Goal: Task Accomplishment & Management: Use online tool/utility

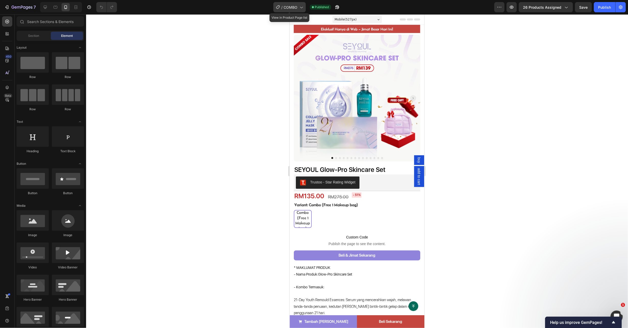
click at [292, 5] on span "COMBO" at bounding box center [291, 7] width 14 height 5
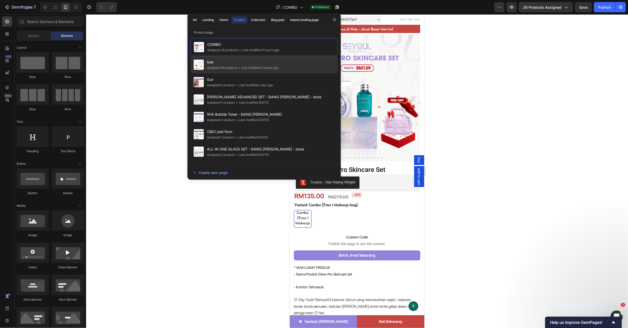
click at [270, 60] on span "test" at bounding box center [242, 62] width 71 height 6
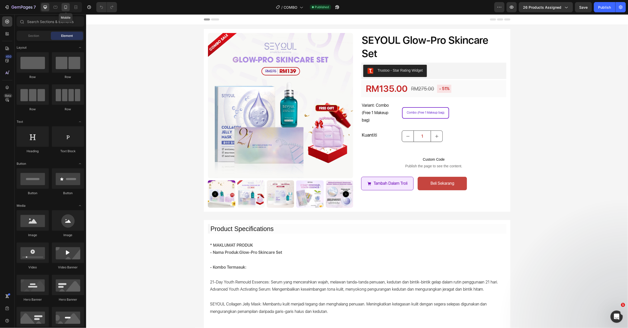
click at [64, 9] on icon at bounding box center [65, 7] width 5 height 5
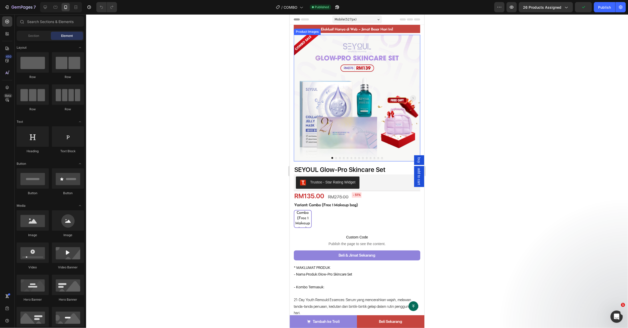
click at [344, 108] on img at bounding box center [357, 97] width 126 height 126
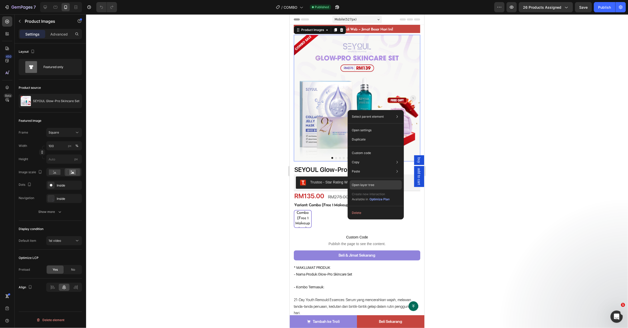
click at [375, 183] on div "Open layer tree" at bounding box center [376, 184] width 52 height 9
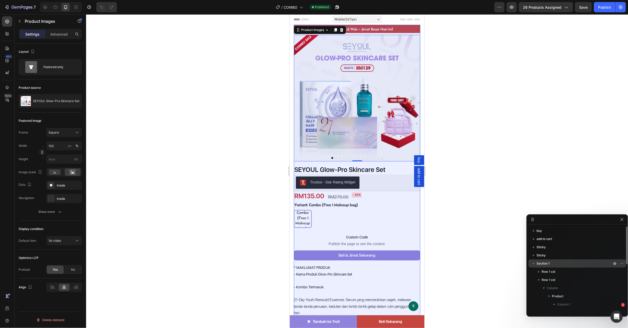
click at [535, 262] on icon "button" at bounding box center [533, 263] width 5 height 5
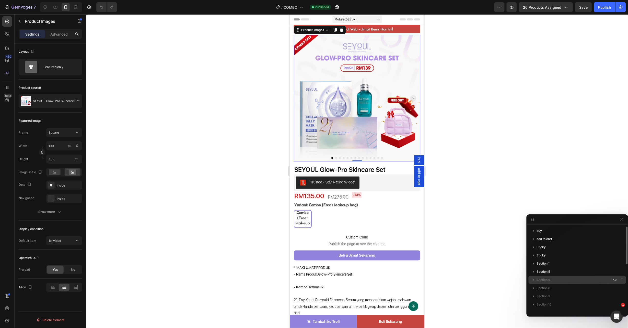
click at [543, 280] on span "Section 6" at bounding box center [544, 279] width 14 height 5
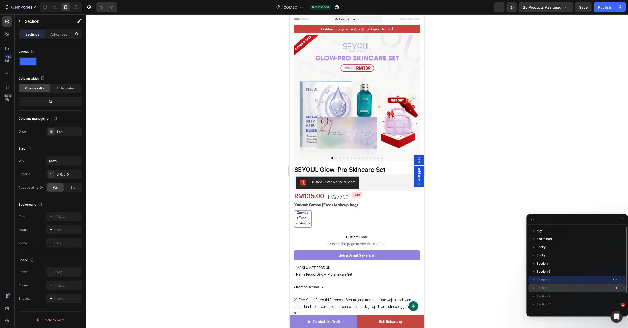
click at [548, 286] on span "Section 8" at bounding box center [544, 287] width 14 height 5
click at [560, 280] on p "Section 6" at bounding box center [575, 279] width 76 height 5
click at [615, 280] on icon "button" at bounding box center [615, 279] width 4 height 4
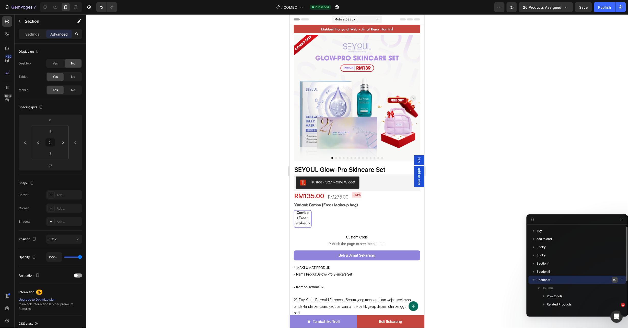
click at [614, 280] on icon "button" at bounding box center [615, 279] width 4 height 4
click at [550, 228] on p "buy" at bounding box center [575, 230] width 76 height 5
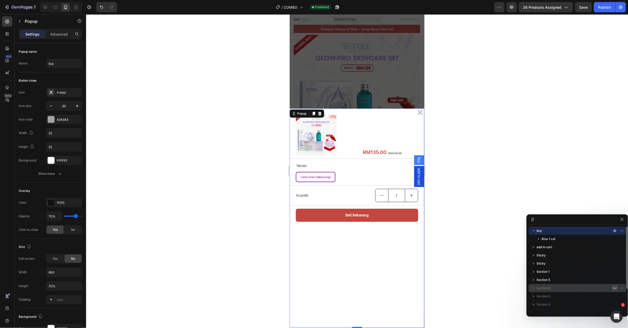
click at [550, 228] on p "buy" at bounding box center [575, 230] width 76 height 5
click at [416, 111] on icon "Dialog content" at bounding box center [420, 112] width 8 height 8
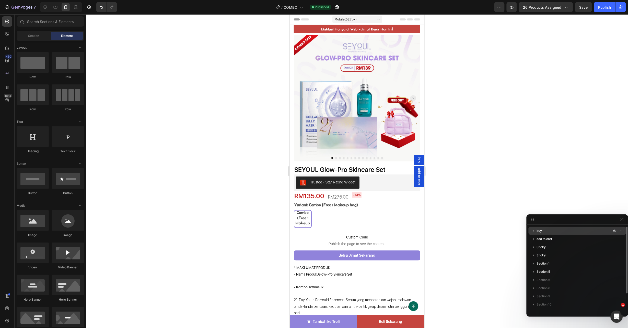
click at [551, 233] on div "buy" at bounding box center [578, 230] width 94 height 8
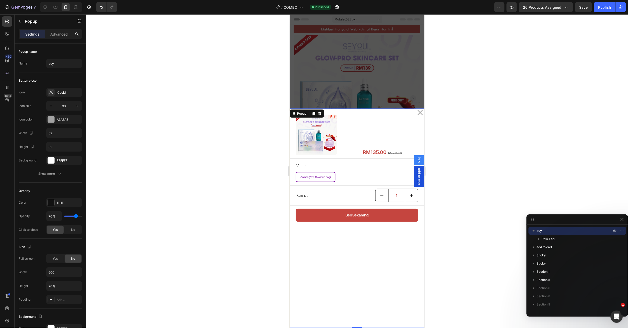
click at [551, 233] on div "buy" at bounding box center [578, 230] width 94 height 8
click at [553, 241] on p "add to cart" at bounding box center [575, 238] width 76 height 5
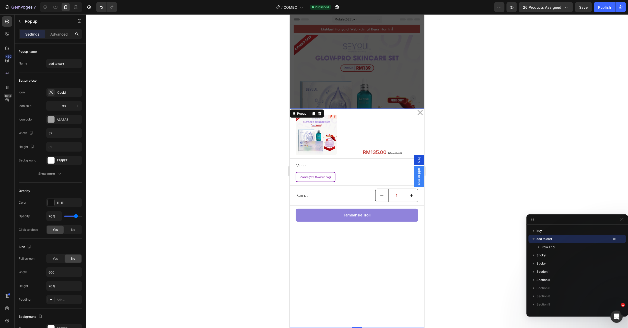
click at [553, 241] on p "add to cart" at bounding box center [575, 238] width 76 height 5
click at [551, 247] on p "Sticky" at bounding box center [575, 246] width 76 height 5
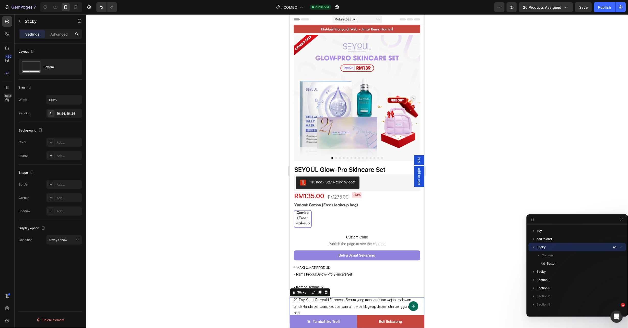
click at [552, 246] on p "Sticky" at bounding box center [575, 246] width 76 height 5
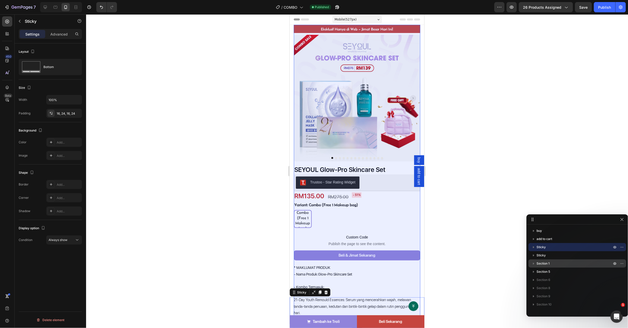
click at [554, 264] on p "Section 1" at bounding box center [575, 263] width 76 height 5
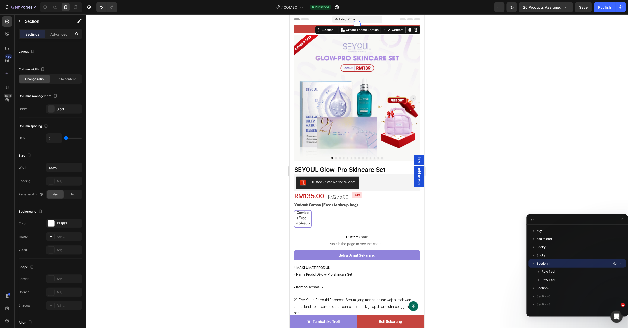
click at [554, 264] on p "Section 1" at bounding box center [575, 263] width 76 height 5
click at [554, 270] on p "Section 5" at bounding box center [575, 271] width 76 height 5
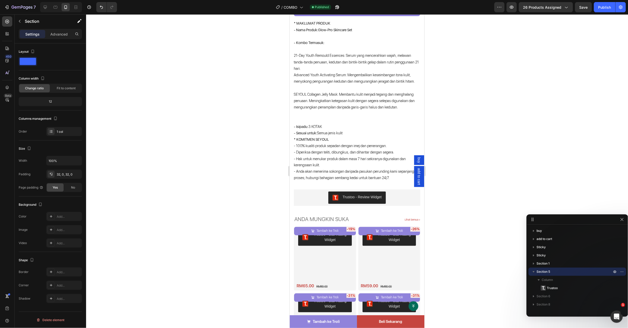
scroll to position [387, 0]
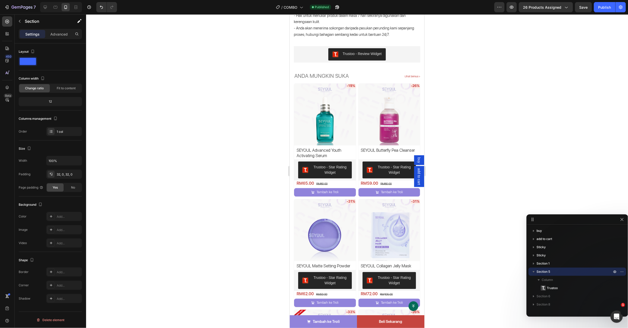
click at [554, 270] on p "Section 5" at bounding box center [575, 271] width 76 height 5
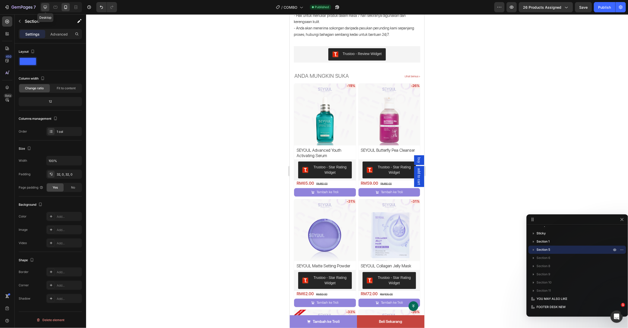
click at [49, 7] on div at bounding box center [45, 7] width 8 height 8
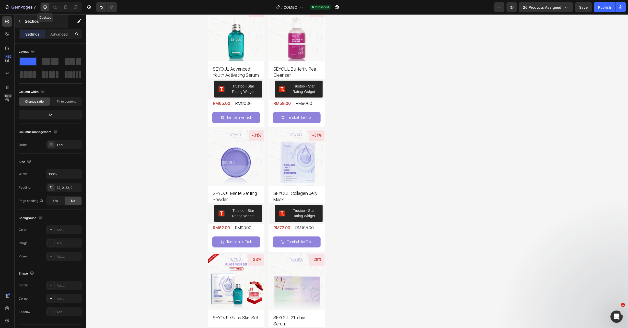
scroll to position [413, 0]
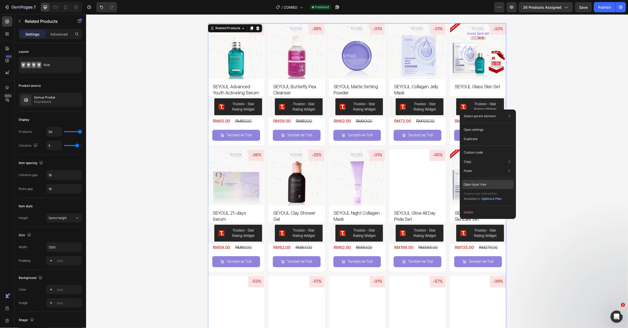
click at [475, 183] on p "Open layer tree" at bounding box center [475, 184] width 22 height 5
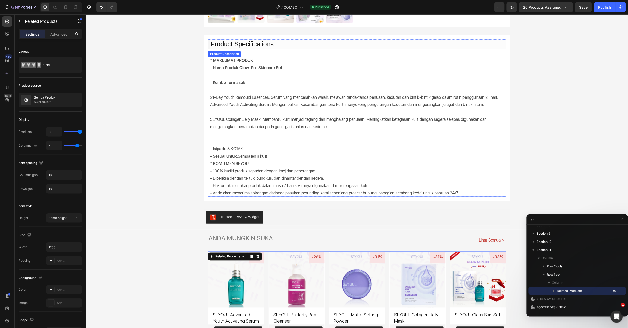
scroll to position [219, 0]
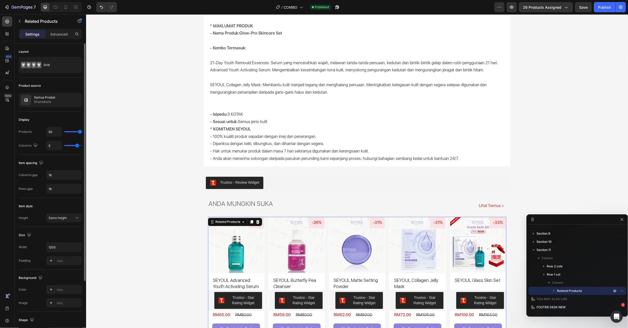
type input "37"
type input "36"
type input "34"
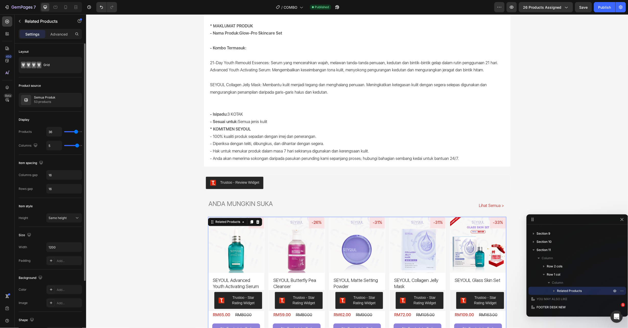
type input "34"
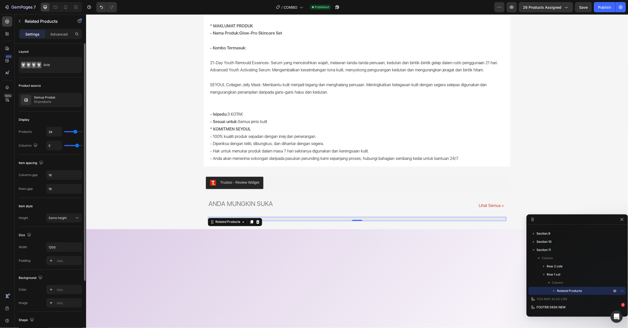
type input "32"
type input "26"
drag, startPoint x: 79, startPoint y: 133, endPoint x: 73, endPoint y: 133, distance: 6.4
type input "26"
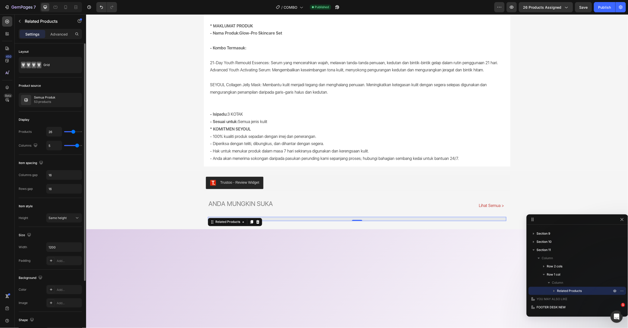
click at [73, 132] on input "range" at bounding box center [73, 131] width 18 height 1
click at [52, 134] on input "26" at bounding box center [54, 131] width 15 height 9
type input "2"
type input "25"
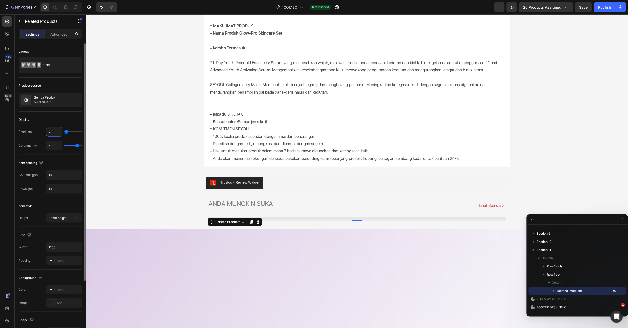
type input "25"
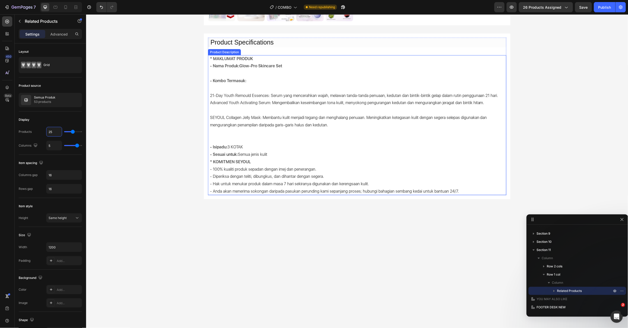
scroll to position [0, 0]
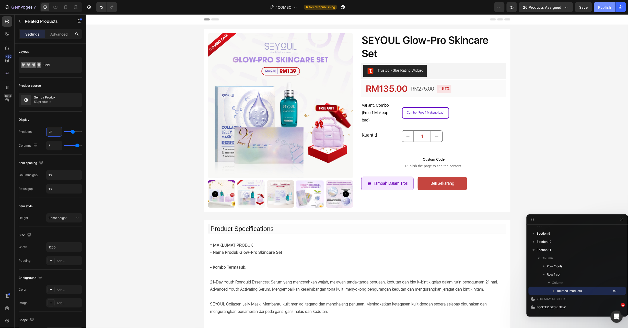
type input "25"
click at [606, 8] on div "Publish" at bounding box center [604, 7] width 13 height 5
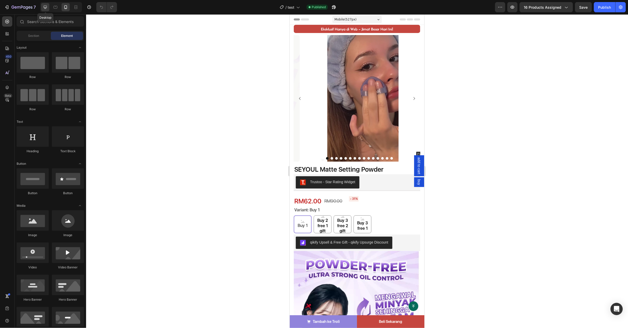
click at [43, 10] on div at bounding box center [45, 7] width 8 height 8
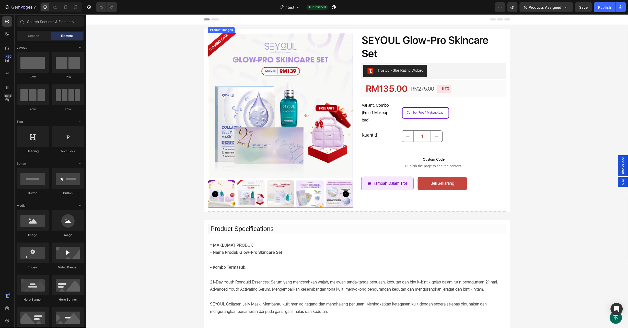
click at [270, 102] on img at bounding box center [280, 105] width 145 height 145
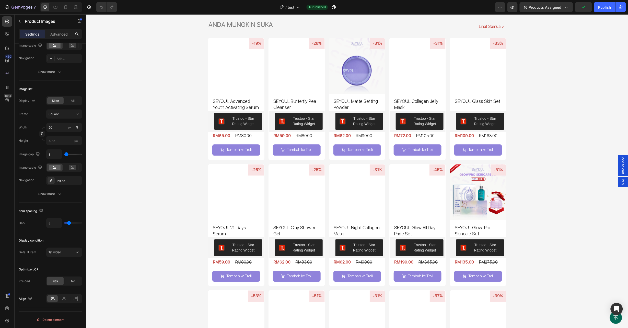
scroll to position [359, 0]
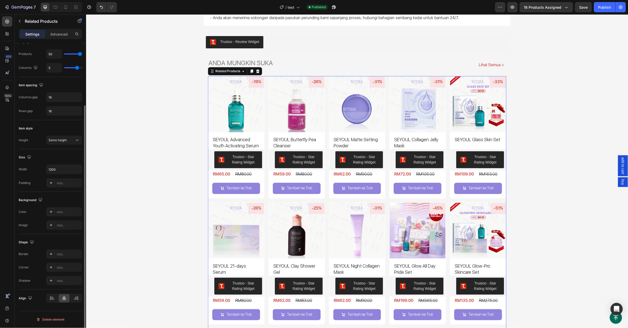
scroll to position [0, 0]
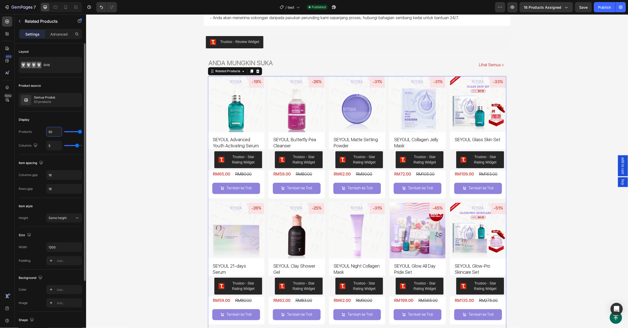
click at [50, 135] on input "50" at bounding box center [54, 131] width 15 height 9
type input "2"
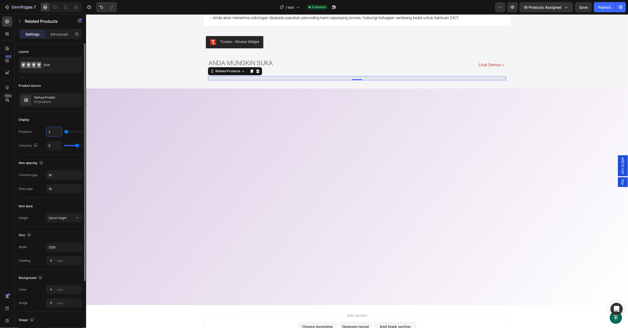
type input "25"
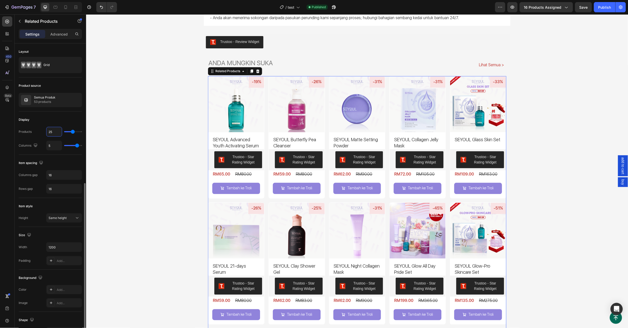
scroll to position [78, 0]
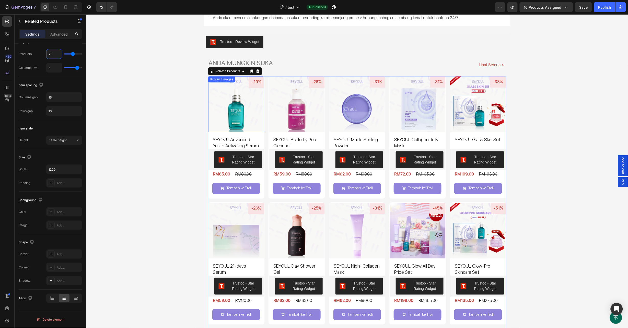
click at [216, 121] on img at bounding box center [236, 104] width 56 height 56
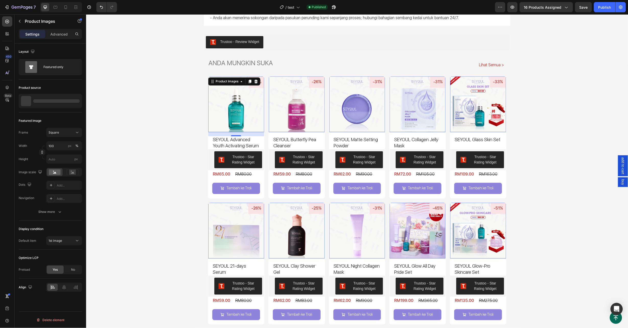
scroll to position [0, 0]
click at [59, 213] on icon "button" at bounding box center [59, 211] width 5 height 5
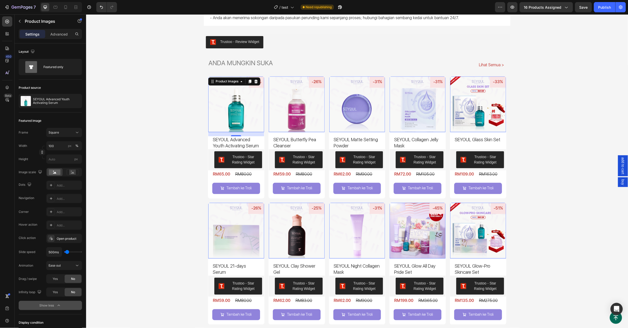
drag, startPoint x: 608, startPoint y: 8, endPoint x: 606, endPoint y: 12, distance: 5.0
click at [608, 8] on div "Publish" at bounding box center [604, 7] width 13 height 5
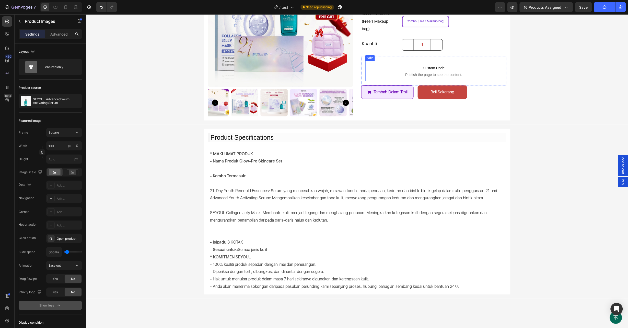
scroll to position [53, 0]
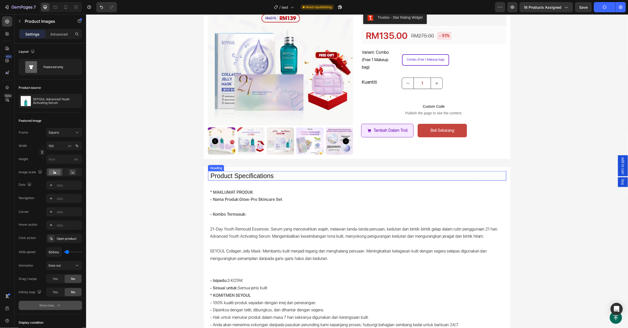
click at [394, 178] on h2 "Product Specifications" at bounding box center [358, 175] width 296 height 9
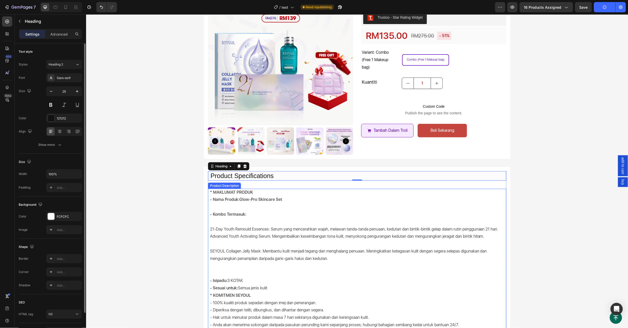
click at [374, 209] on div "* MAKLUMAT PRODUK - Nama Produk: Glow-Pro Skincare Set - Kombo Termasuk: 21-Day…" at bounding box center [358, 258] width 296 height 140
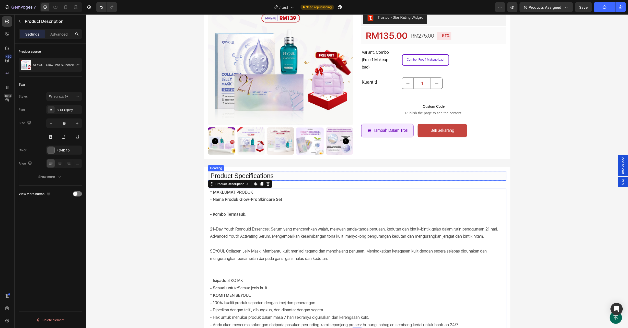
click at [279, 173] on h2 "Product Specifications" at bounding box center [358, 175] width 296 height 9
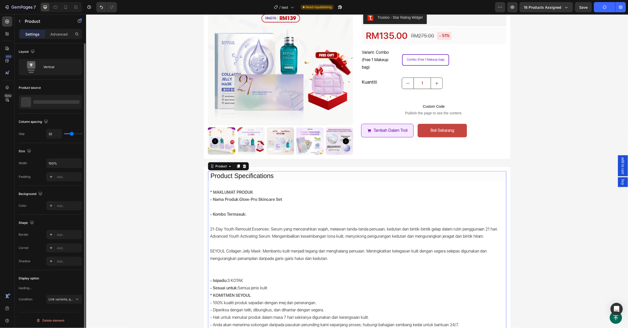
click at [304, 180] on div "Product Specifications Heading Row * MAKLUMAT PRODUK - Nama Produk: Glow-Pro Sk…" at bounding box center [357, 249] width 298 height 157
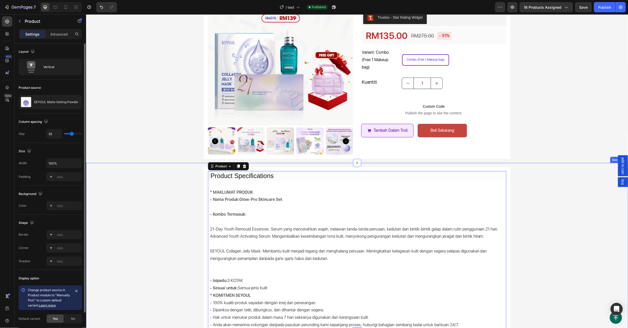
scroll to position [130, 0]
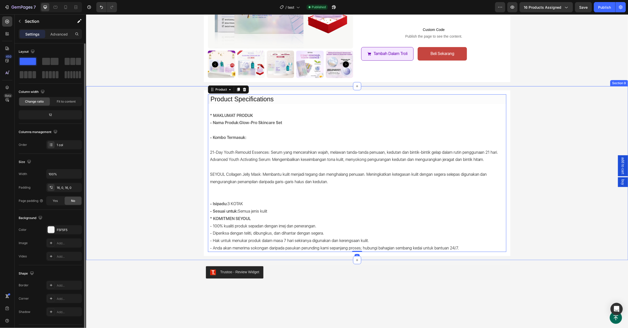
click at [177, 188] on div "Product Specifications Heading Row * MAKLUMAT PRODUK - Nama Produk: Glow-Pro Sk…" at bounding box center [357, 173] width 542 height 166
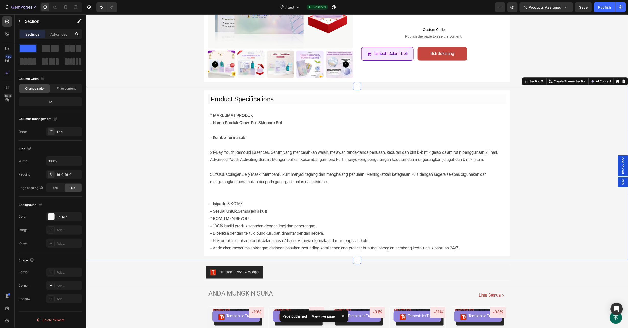
scroll to position [15, 0]
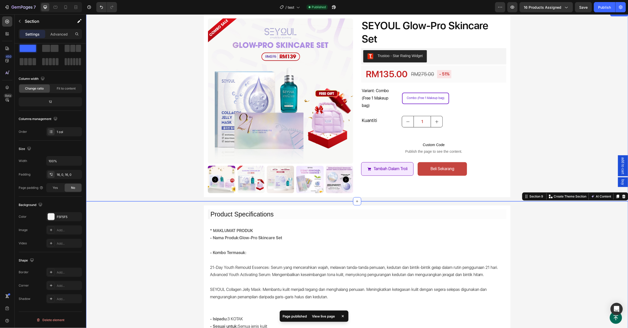
click at [161, 100] on div "Product Images SEYOUL Glow-Pro Skincare Set Product Title Trustoo - Star Rating…" at bounding box center [357, 105] width 542 height 183
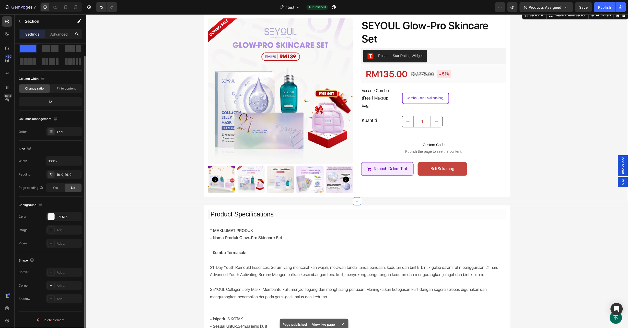
scroll to position [0, 0]
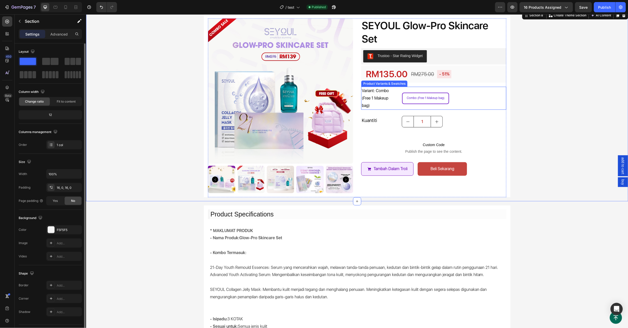
click at [446, 102] on div "Combo (Free 1 Makeup bag) Combo (Free 1 Makeup bag) Combo (Free 1 Makeup bag)" at bounding box center [454, 97] width 104 height 23
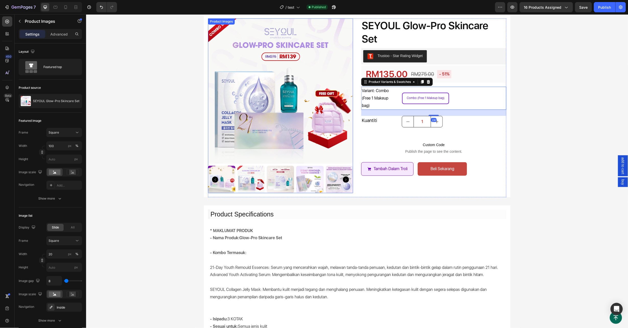
click at [311, 113] on img at bounding box center [280, 90] width 145 height 145
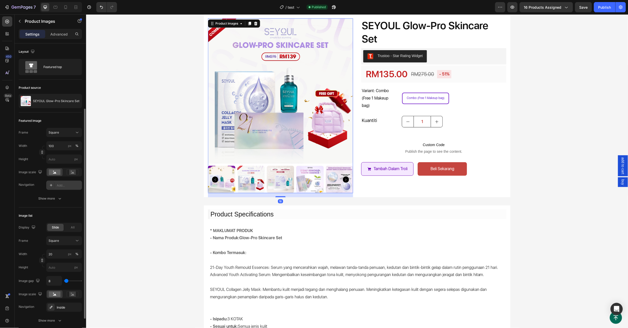
scroll to position [126, 0]
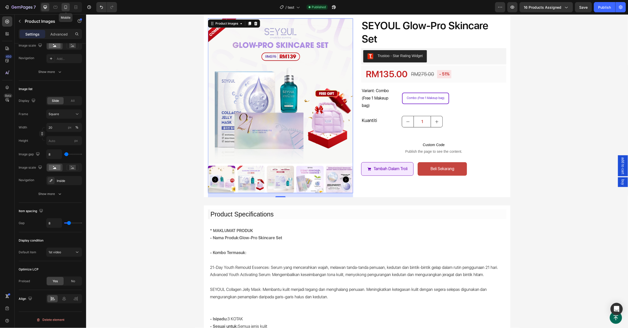
click at [64, 7] on icon at bounding box center [65, 7] width 5 height 5
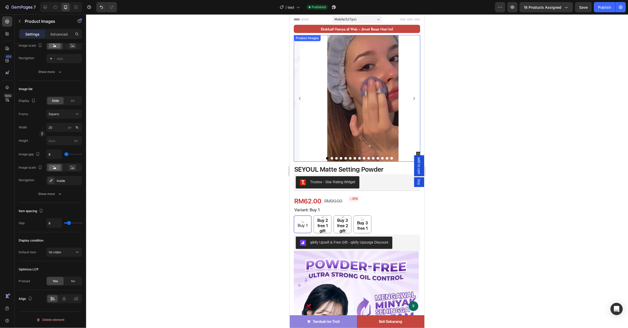
click at [327, 102] on img at bounding box center [362, 98] width 126 height 126
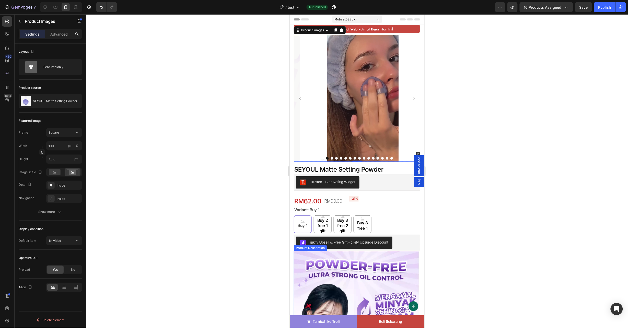
click at [389, 251] on img at bounding box center [357, 328] width 126 height 156
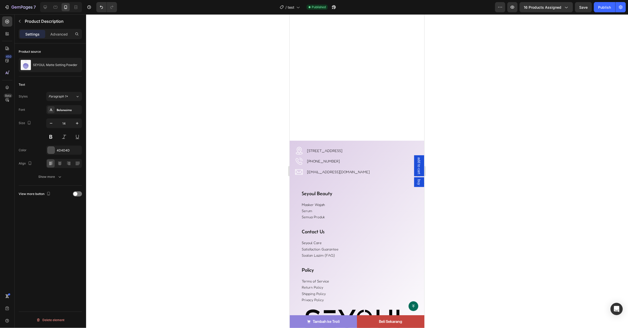
scroll to position [2256, 0]
